Goal: Task Accomplishment & Management: Manage account settings

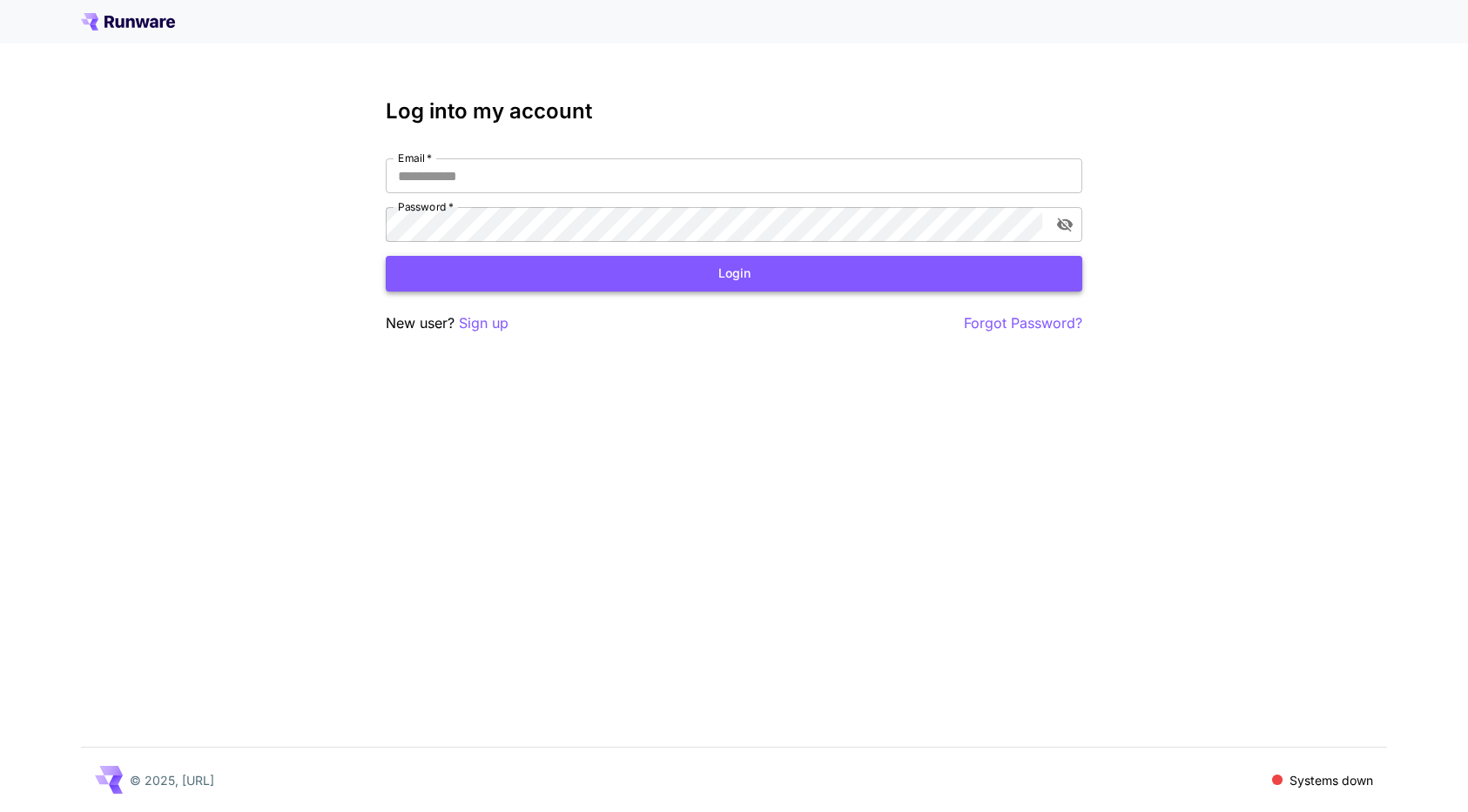
type input "**********"
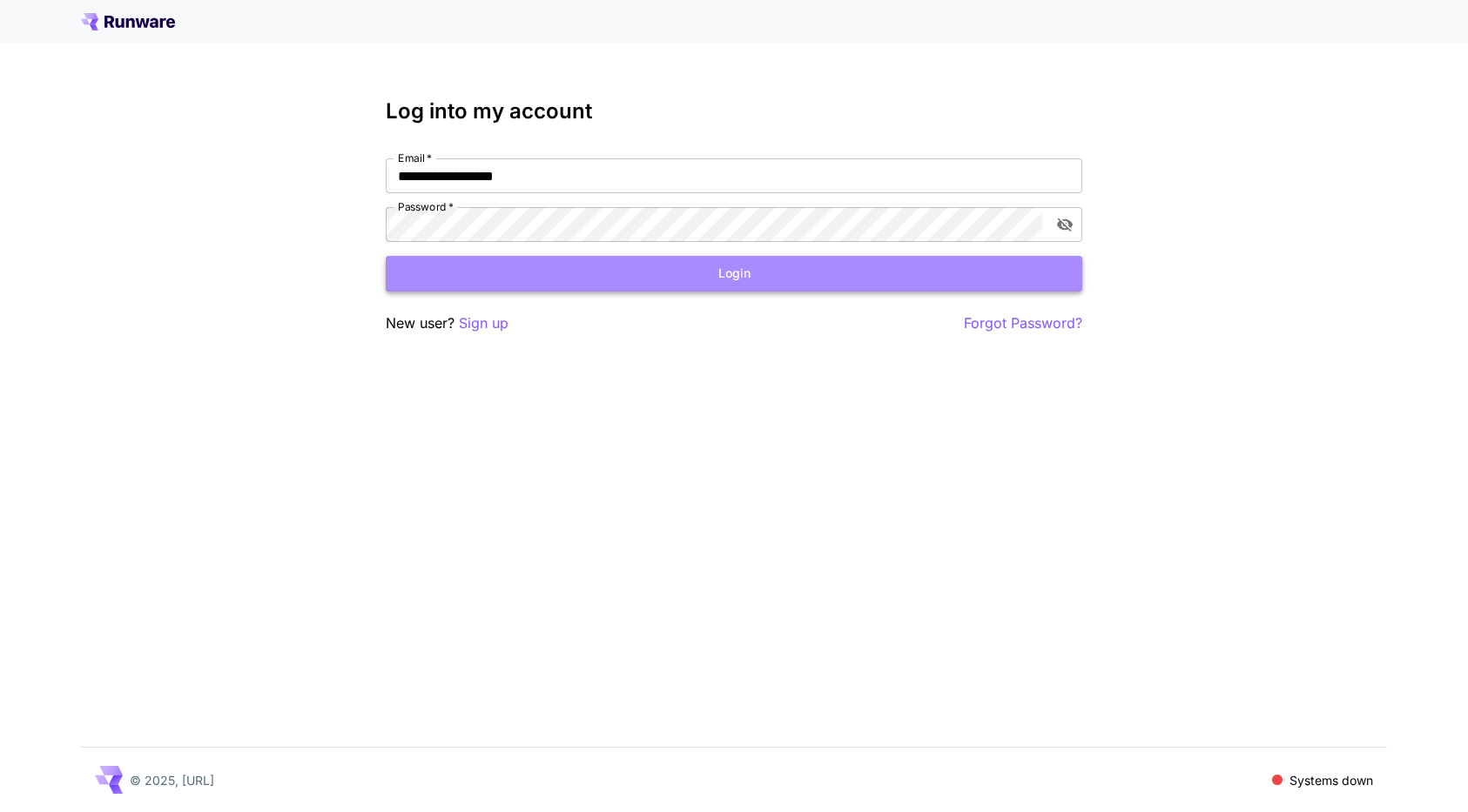
click at [694, 277] on button "Login" at bounding box center [734, 274] width 697 height 35
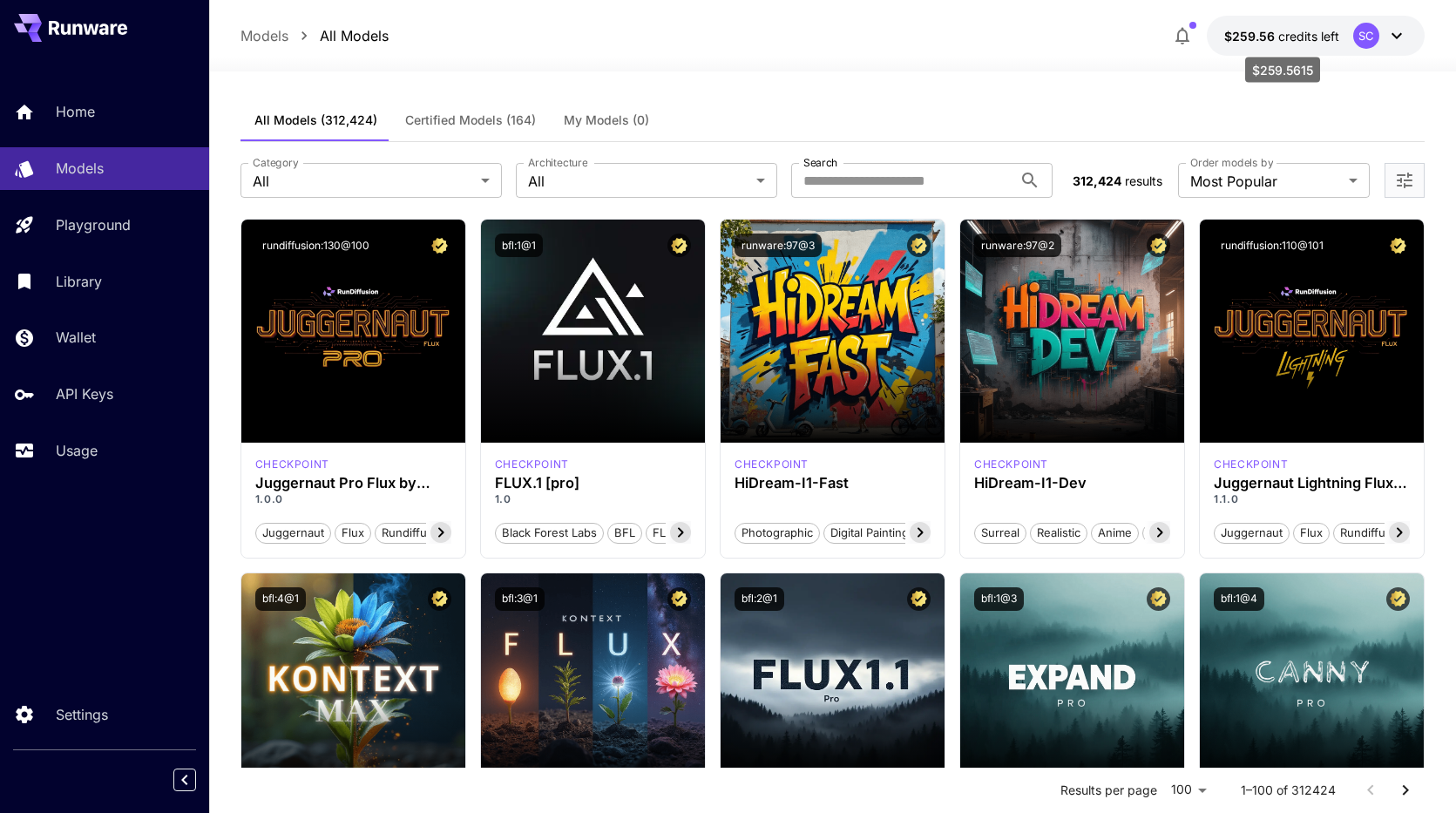
click at [1286, 42] on span "credits left" at bounding box center [1309, 36] width 61 height 15
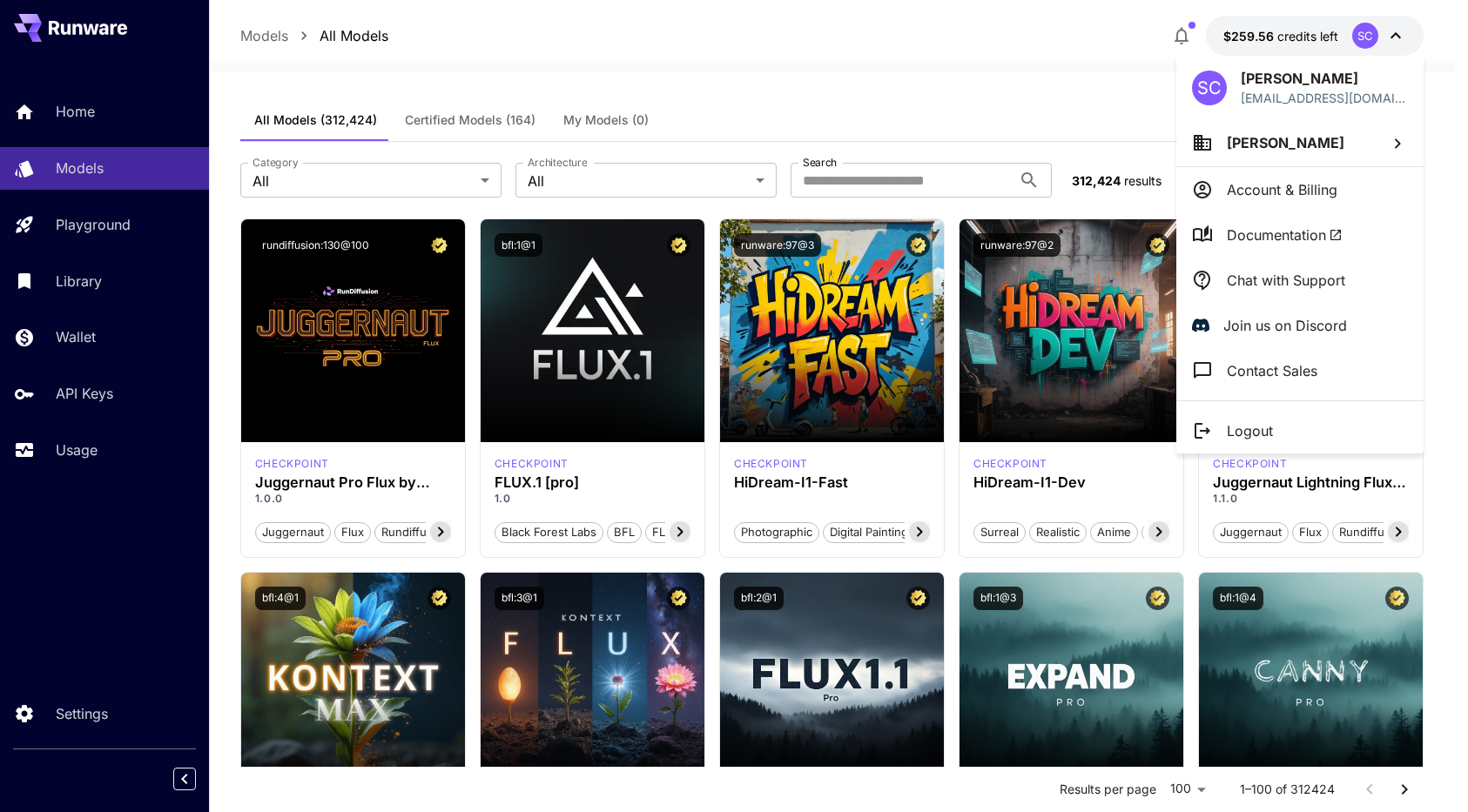
click at [94, 449] on div at bounding box center [734, 406] width 1468 height 812
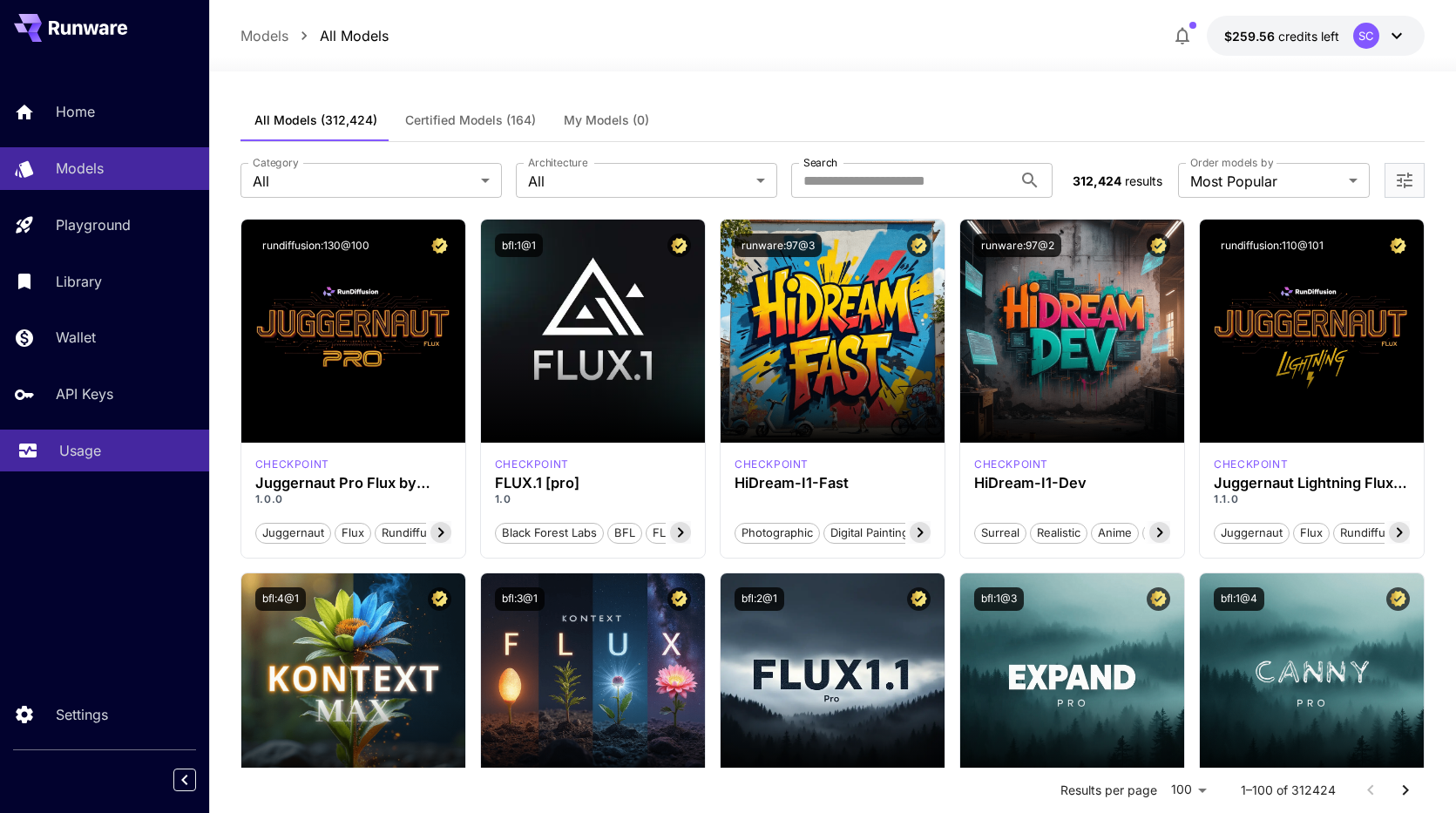
click at [76, 452] on p "Usage" at bounding box center [80, 451] width 42 height 21
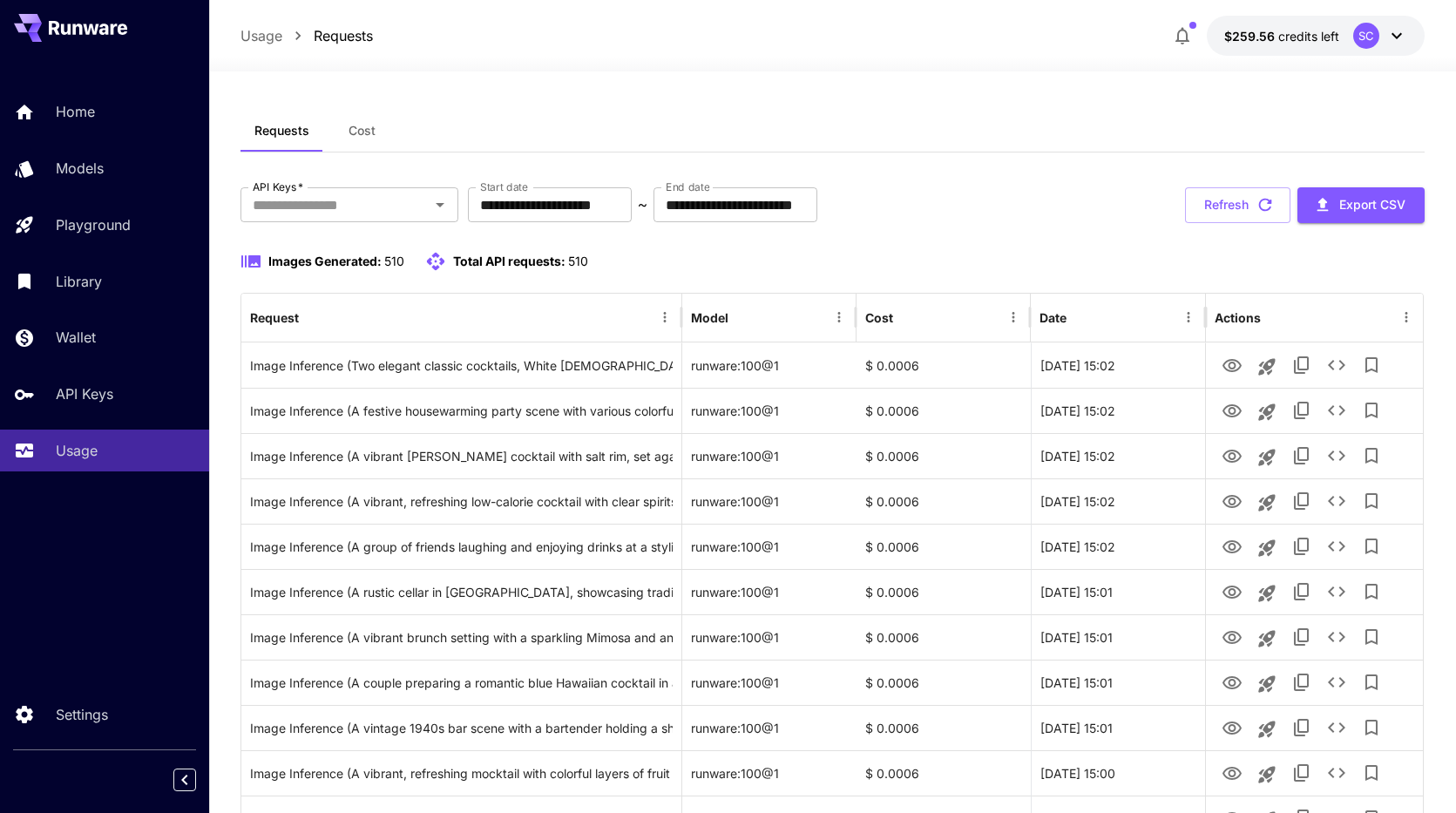
click at [839, 124] on div "Requests Cost" at bounding box center [832, 131] width 1184 height 43
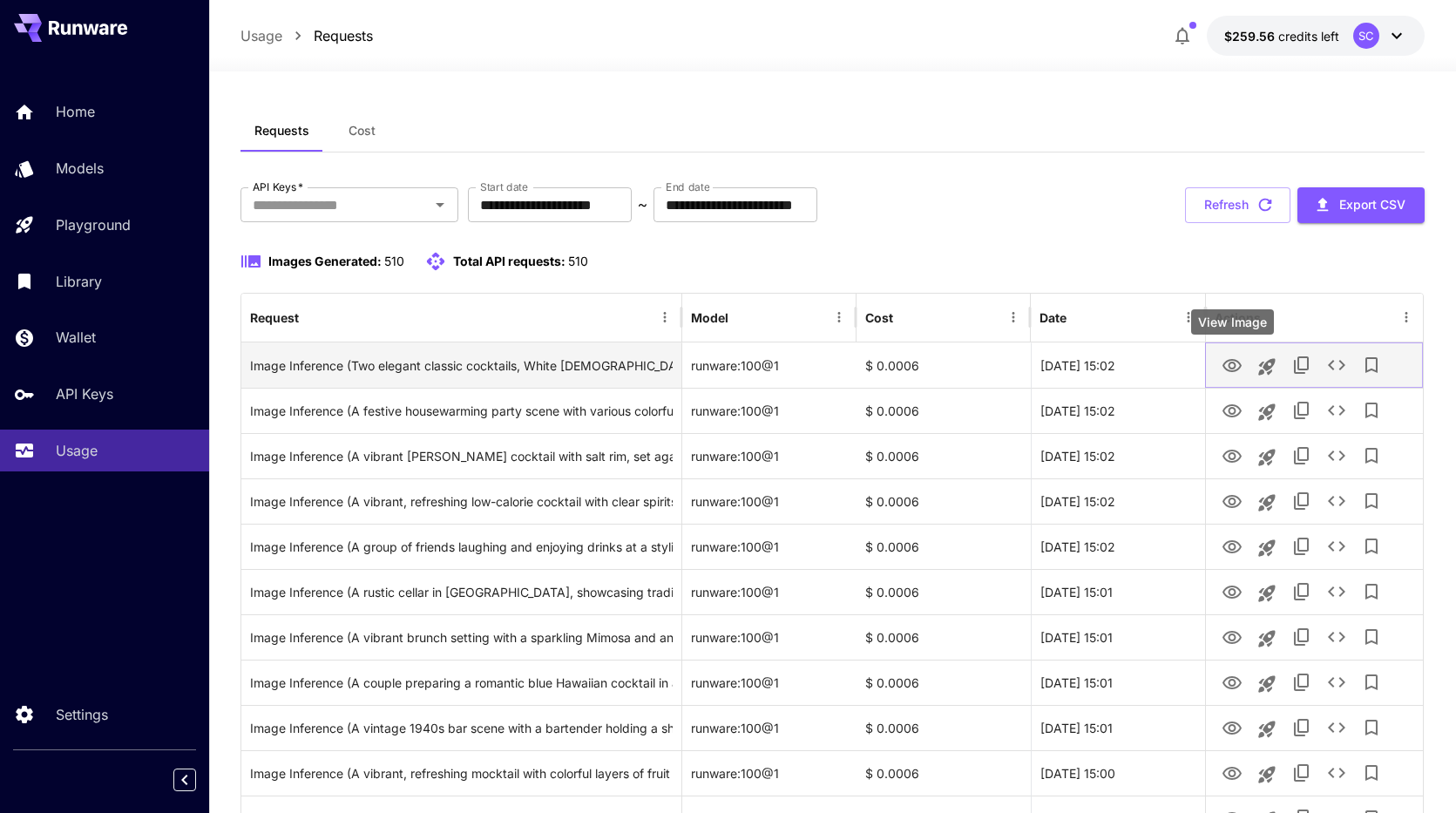
click at [1233, 366] on icon "View Image" at bounding box center [1232, 366] width 21 height 21
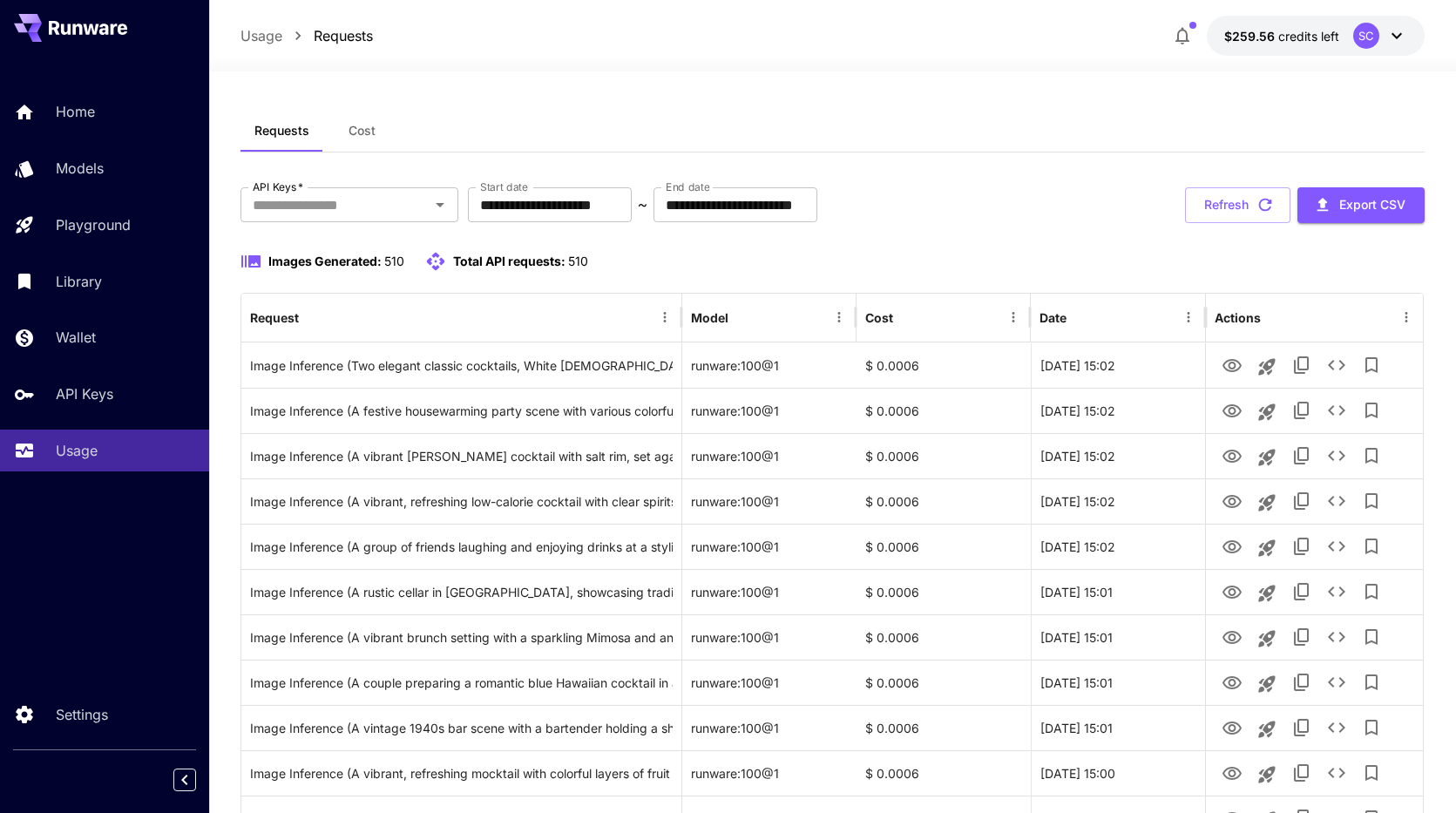
click at [351, 127] on span "Cost" at bounding box center [362, 130] width 27 height 15
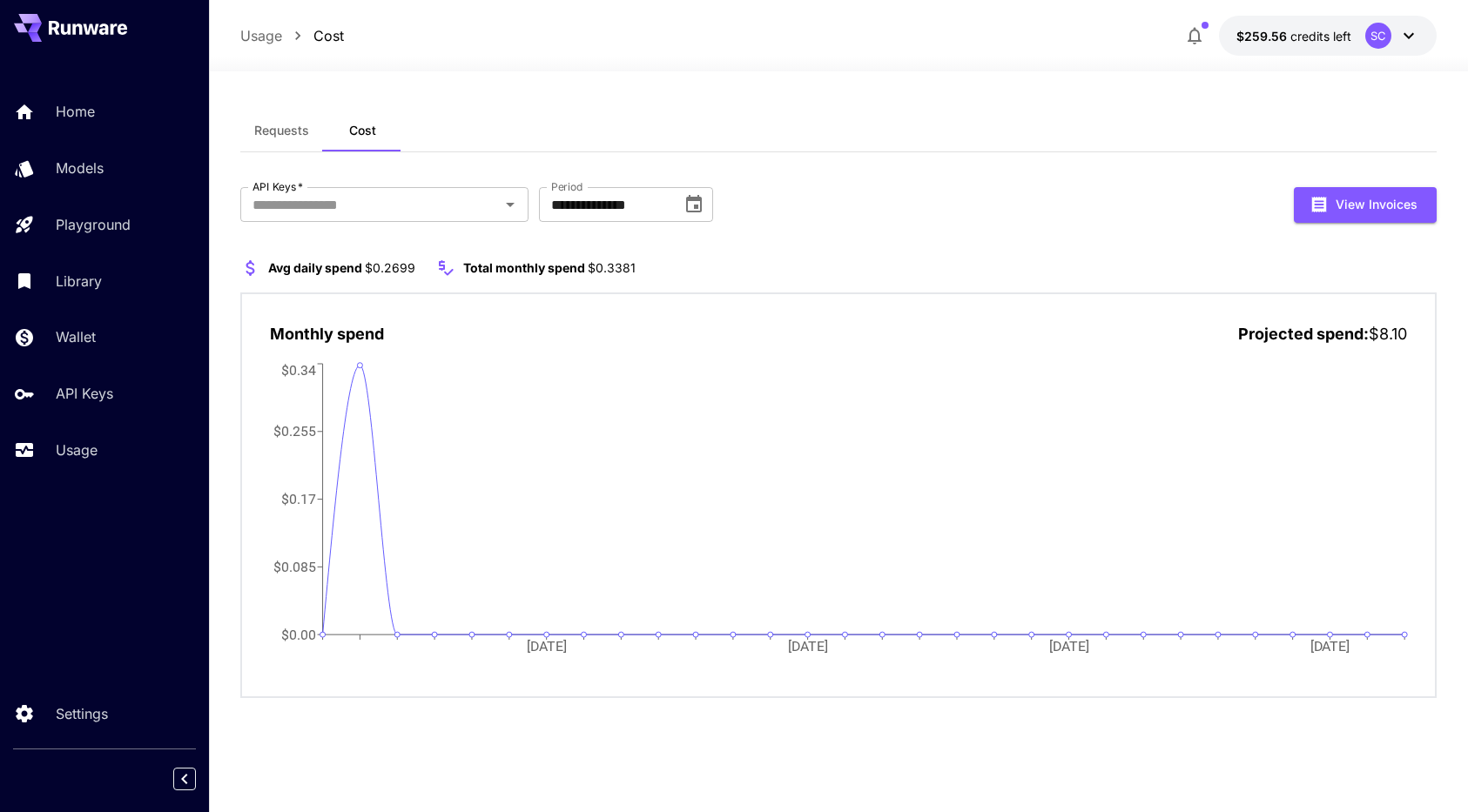
click at [871, 193] on div "**********" at bounding box center [839, 205] width 1197 height 35
click at [106, 455] on div "Usage" at bounding box center [126, 450] width 136 height 21
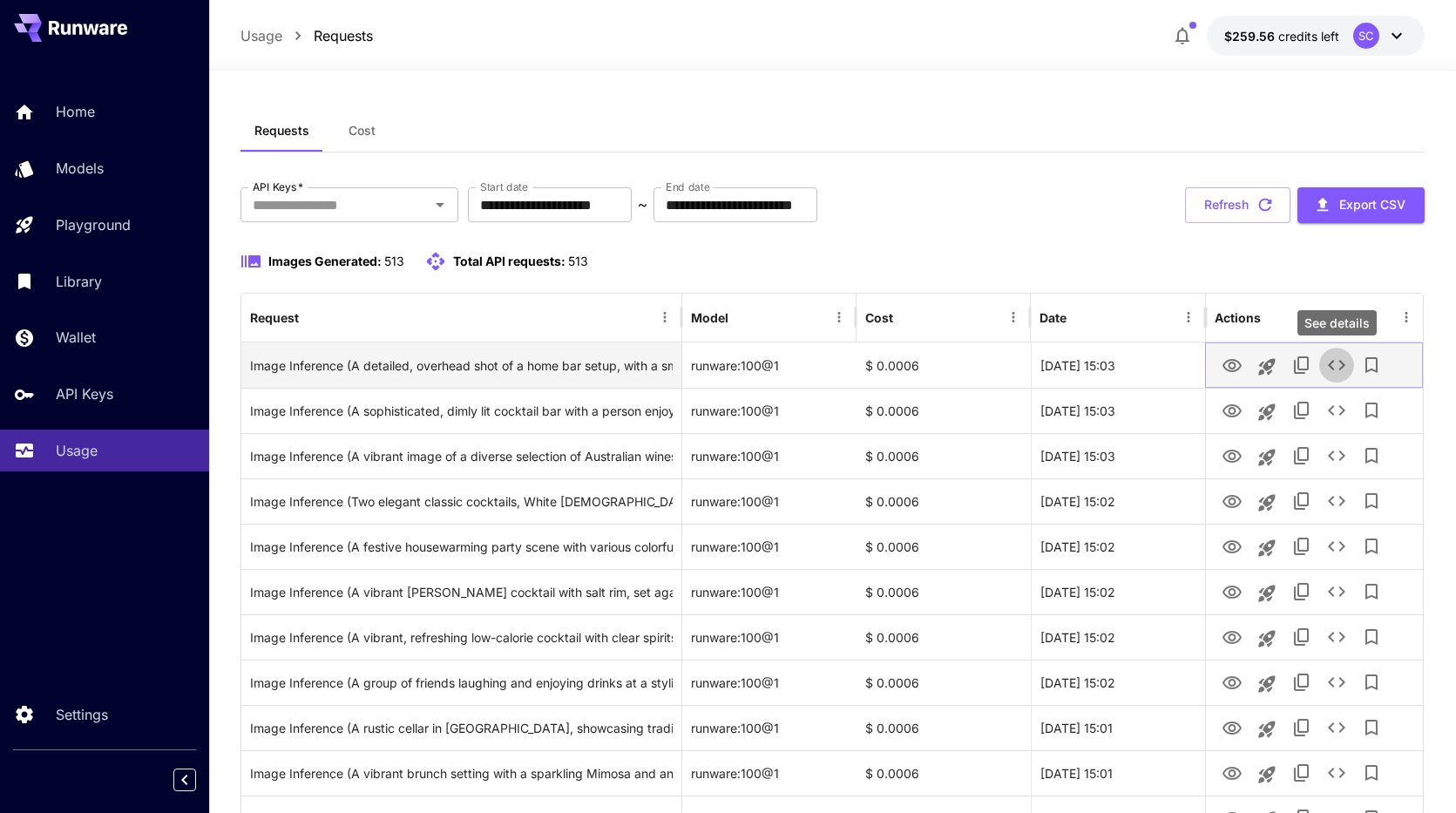
click at [1342, 368] on icon "See details" at bounding box center [1336, 364] width 17 height 10
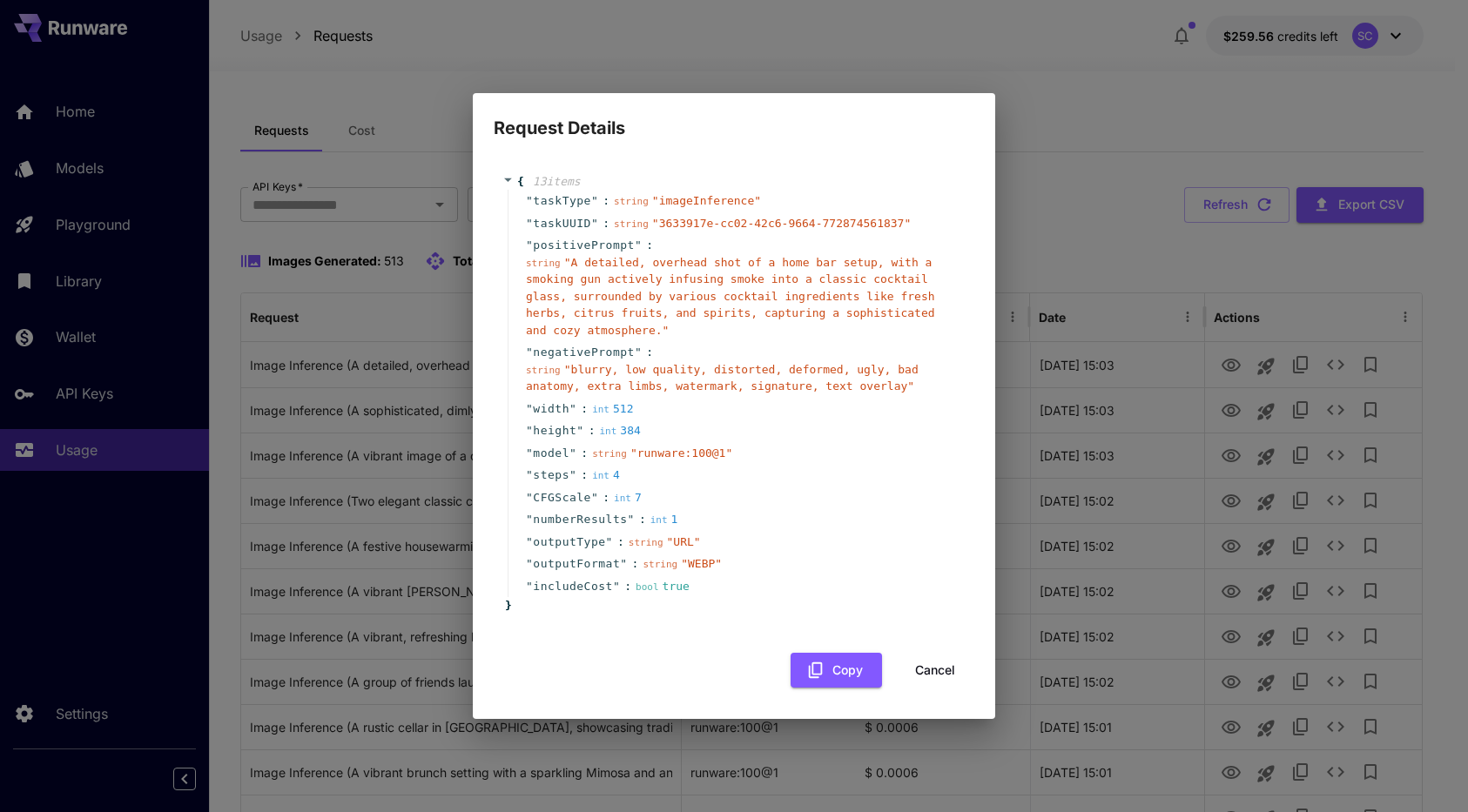
click at [935, 671] on button "Cancel" at bounding box center [935, 670] width 78 height 35
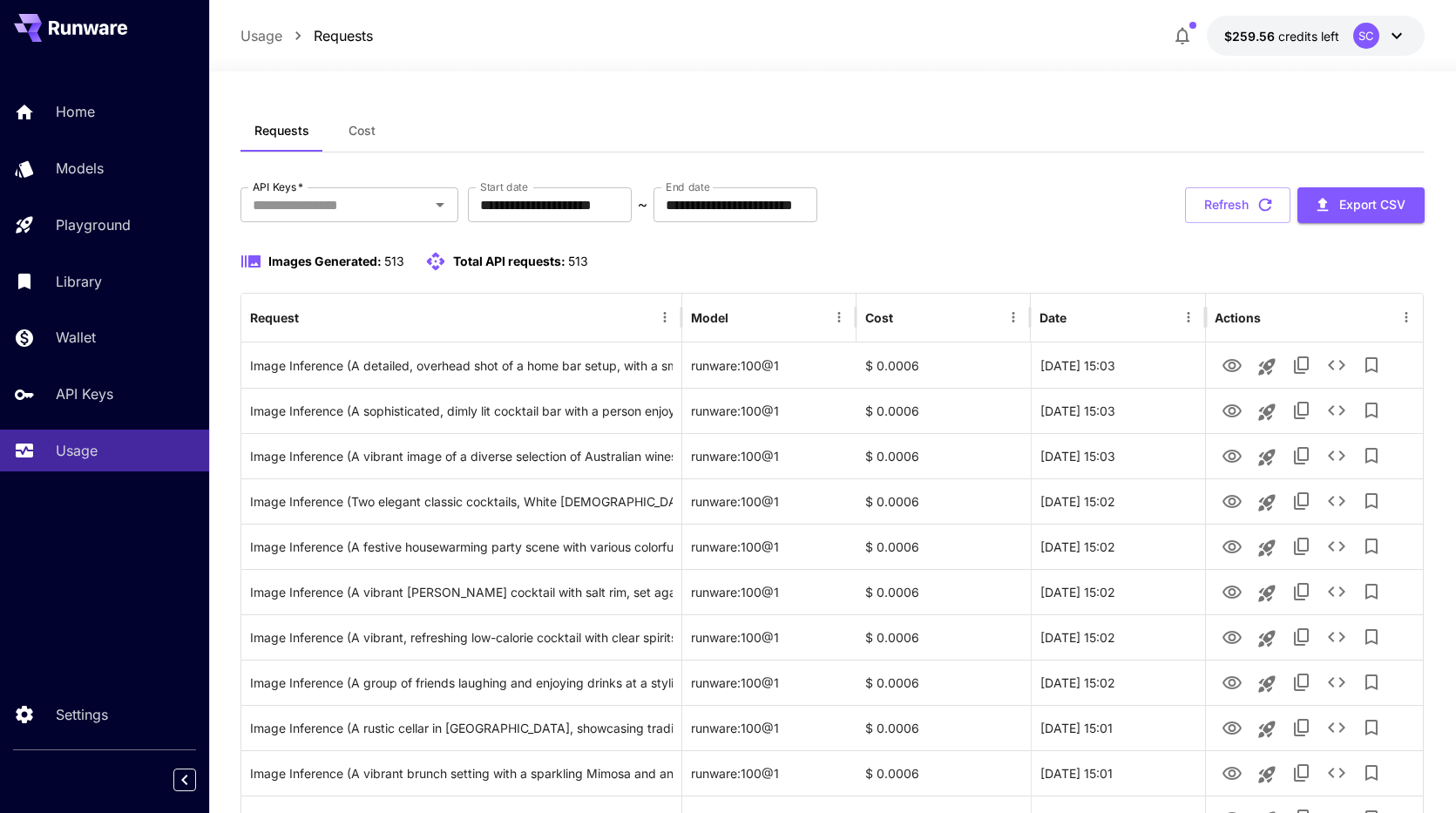
click at [1004, 122] on div "Requests Cost" at bounding box center [832, 131] width 1184 height 43
click at [982, 30] on div "Usage Requests $259.56 credits left SC" at bounding box center [832, 36] width 1184 height 40
click at [1014, 213] on div "**********" at bounding box center [832, 205] width 1184 height 36
click at [96, 115] on p "Home" at bounding box center [78, 111] width 39 height 21
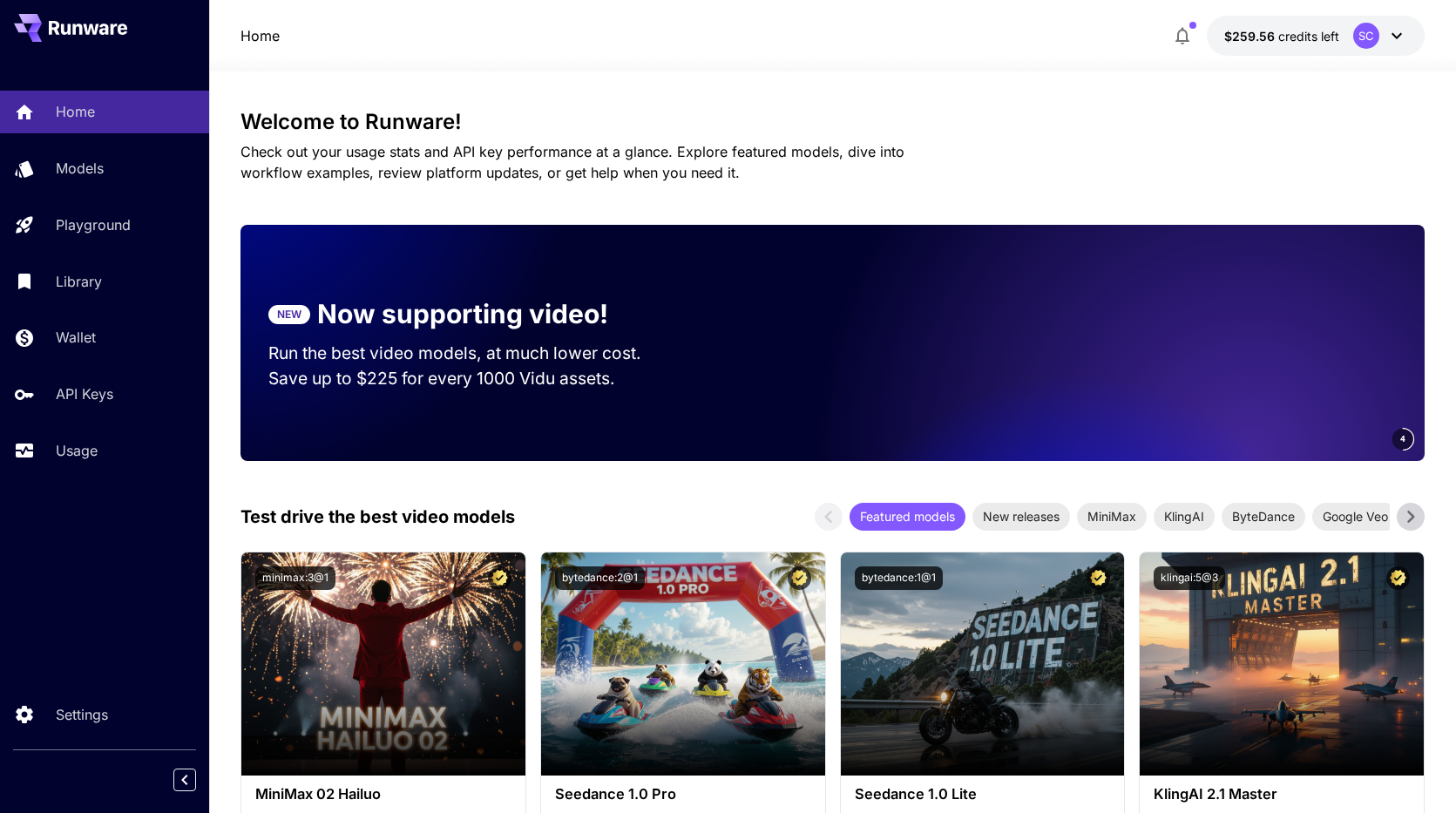
click at [759, 31] on div "Home $259.56 credits left SC" at bounding box center [832, 36] width 1184 height 40
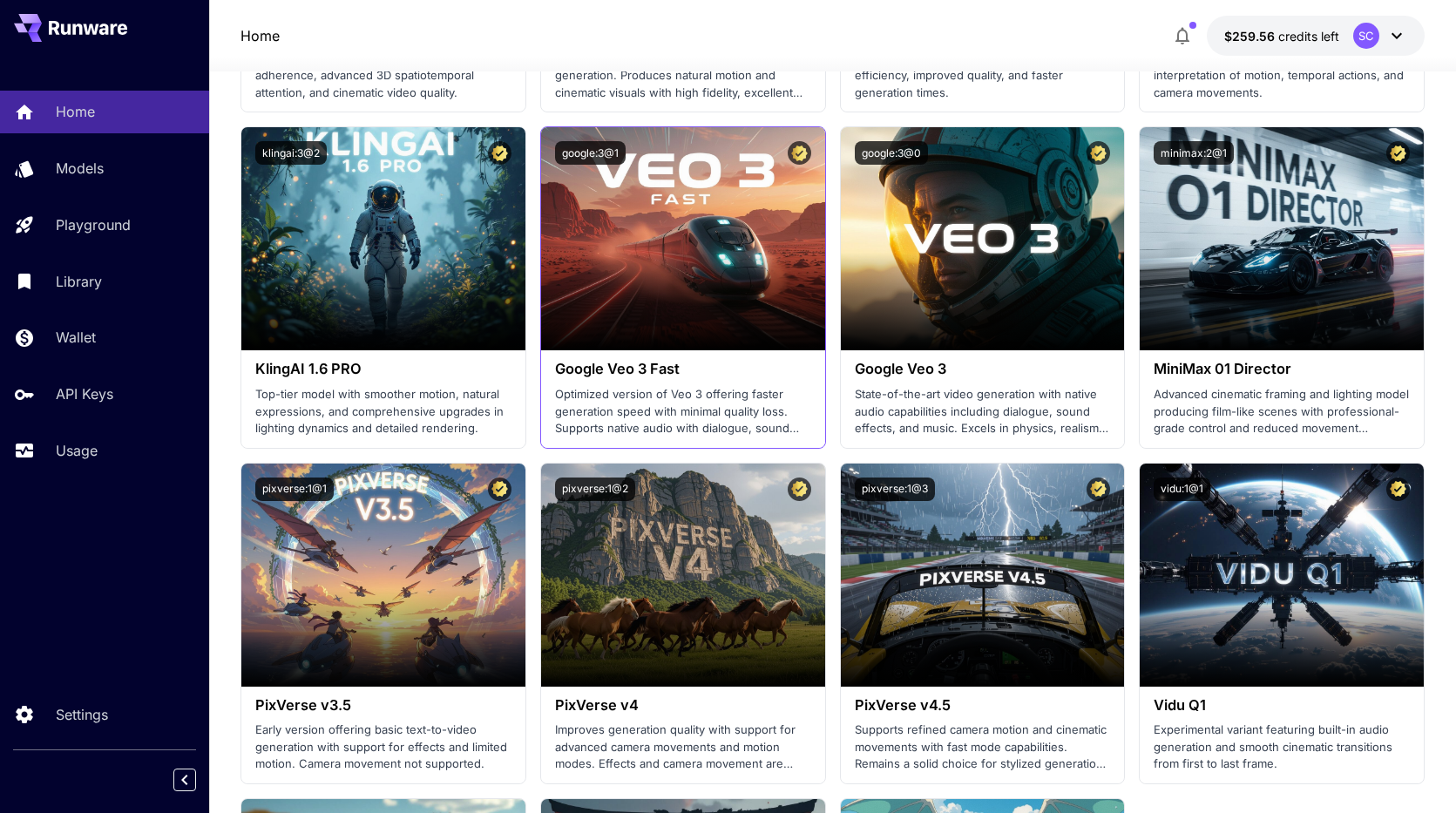
scroll to position [1100, 0]
